Goal: Information Seeking & Learning: Understand process/instructions

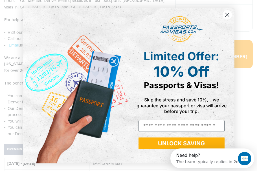
click at [226, 12] on circle "Close dialog" at bounding box center [226, 14] width 9 height 9
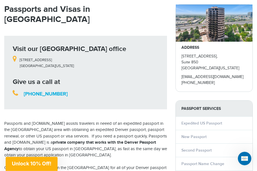
scroll to position [55, 0]
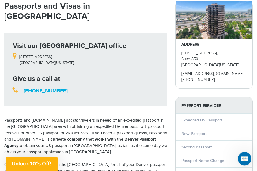
click at [206, 120] on link "Expedited US Passport" at bounding box center [201, 120] width 41 height 5
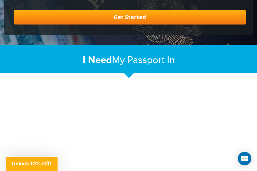
scroll to position [61, 0]
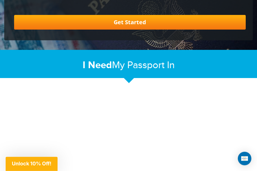
click at [133, 78] on div "I Need My Passport In Expedited US Passport In" at bounding box center [128, 64] width 257 height 28
click at [127, 78] on div "I Need My Passport In Expedited US Passport In" at bounding box center [128, 64] width 257 height 28
click at [125, 63] on h2 "I Need My Passport In Expedited US Passport In" at bounding box center [128, 65] width 248 height 12
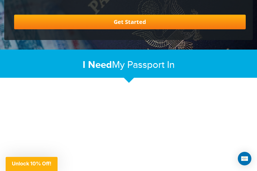
click at [112, 60] on h2 "I Need My Passport In Expedited US Passport In" at bounding box center [128, 65] width 248 height 12
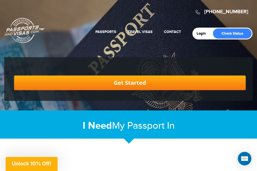
scroll to position [0, 0]
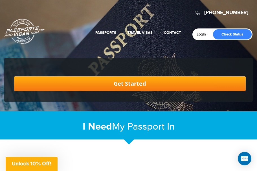
click at [73, 59] on link "New Passport" at bounding box center [94, 60] width 54 height 14
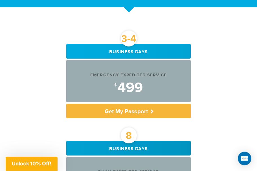
scroll to position [186, 0]
